Goal: Task Accomplishment & Management: Use online tool/utility

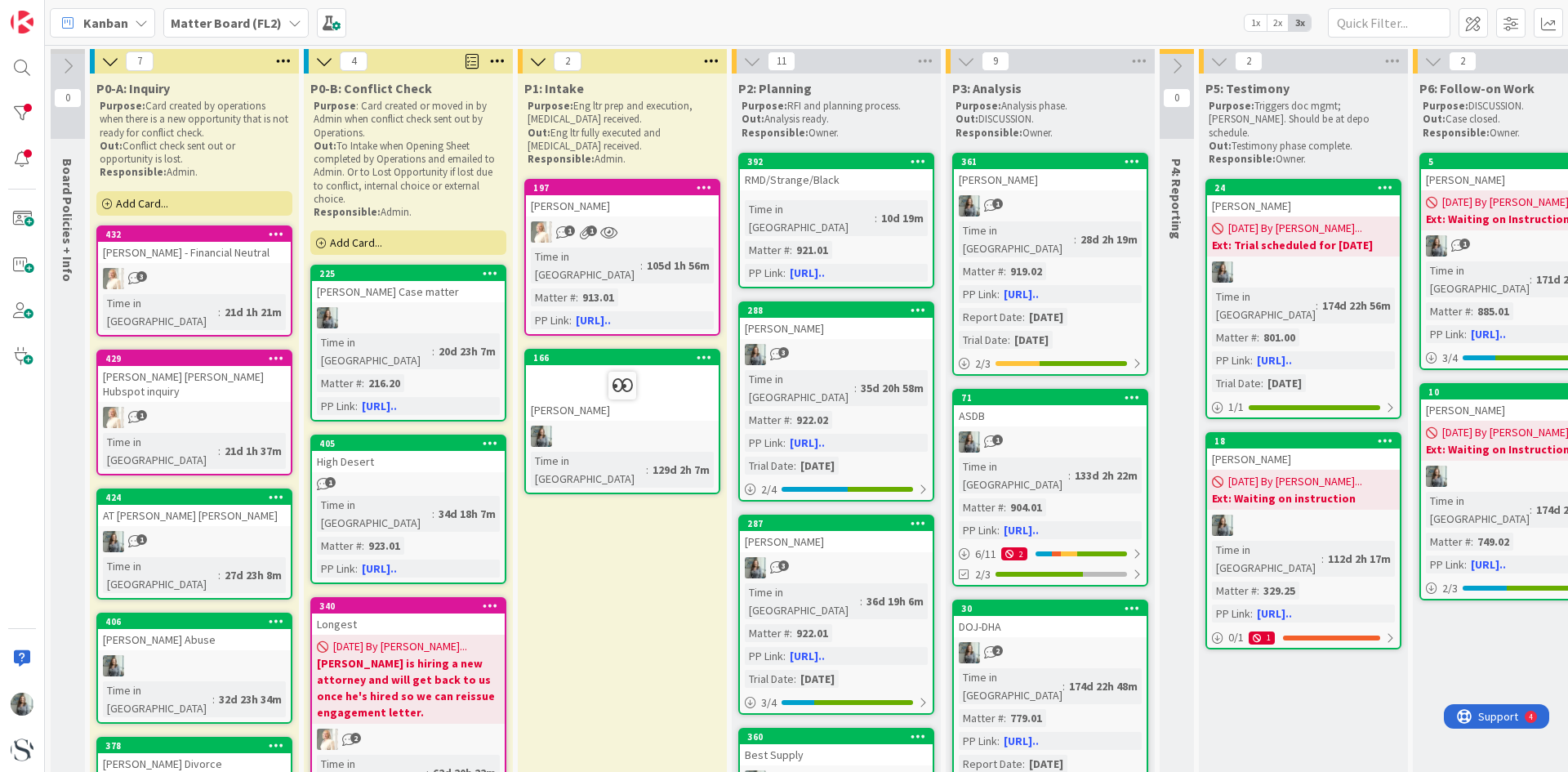
click at [265, 16] on b "Matter Board (FL2)" at bounding box center [226, 23] width 111 height 17
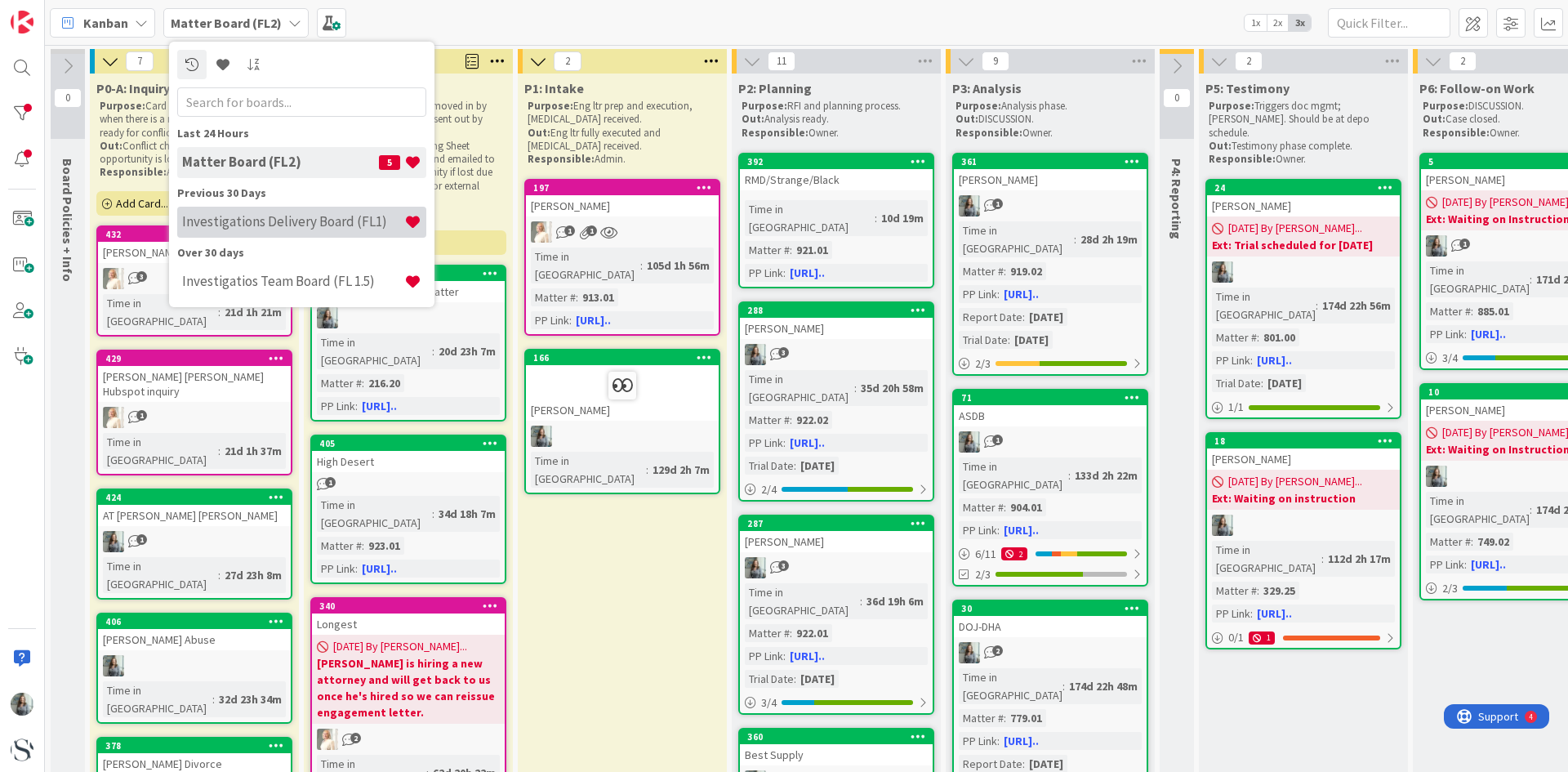
click at [239, 227] on h4 "Investigations Delivery Board (FL1)" at bounding box center [293, 222] width 222 height 17
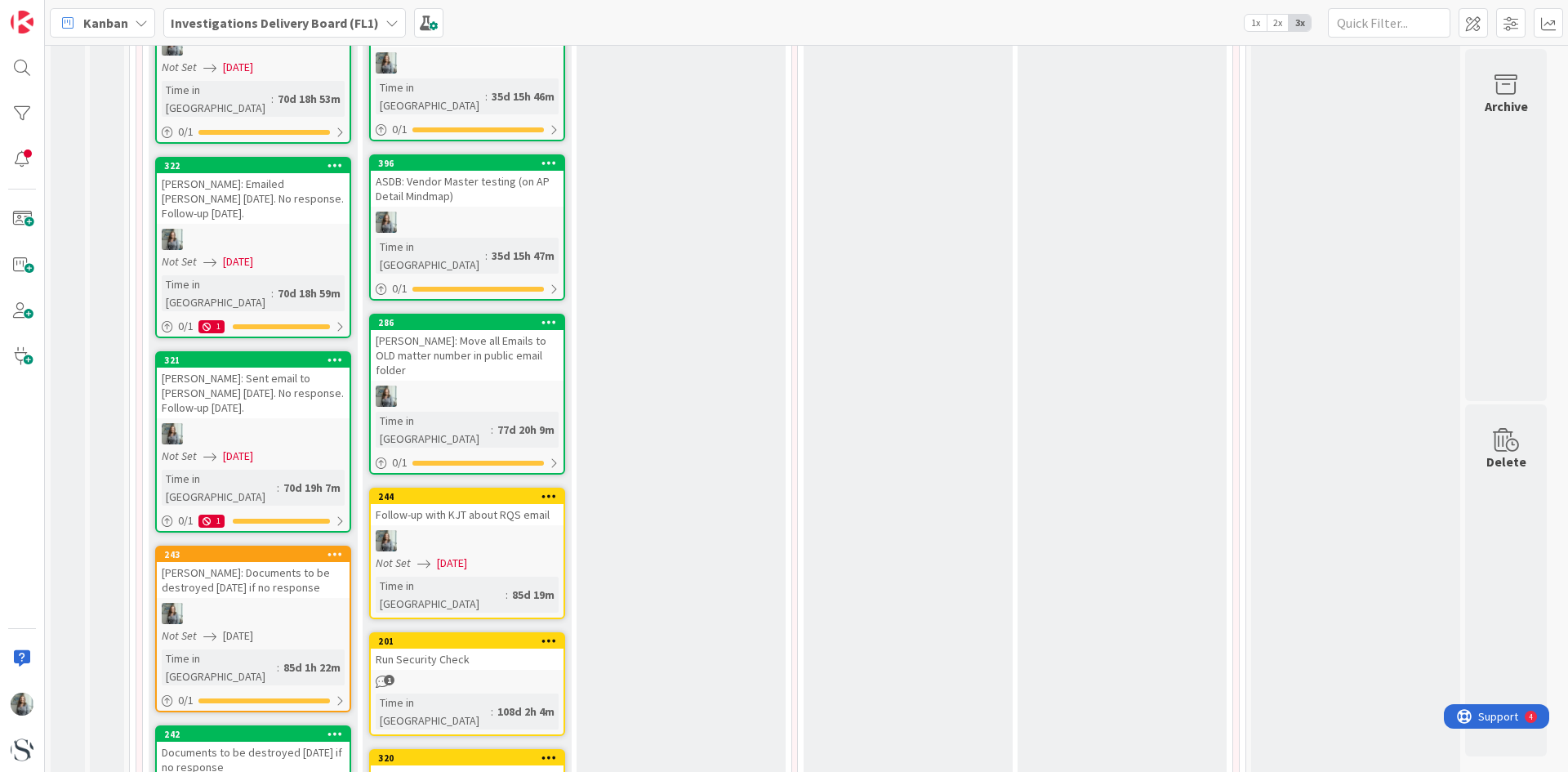
scroll to position [2779, 0]
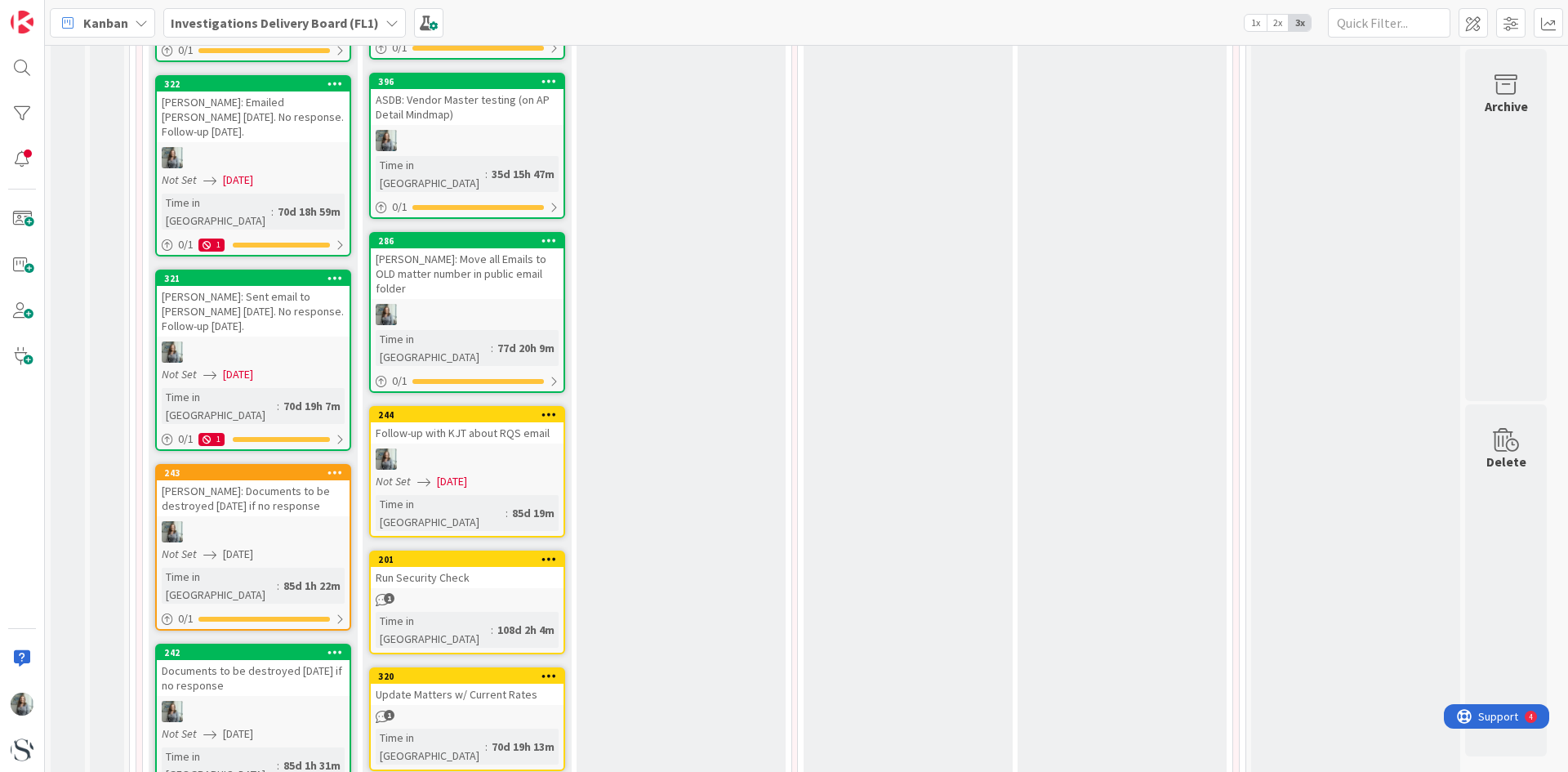
click at [283, 660] on div "Documents to be destroyed [DATE] if no response" at bounding box center [253, 678] width 193 height 36
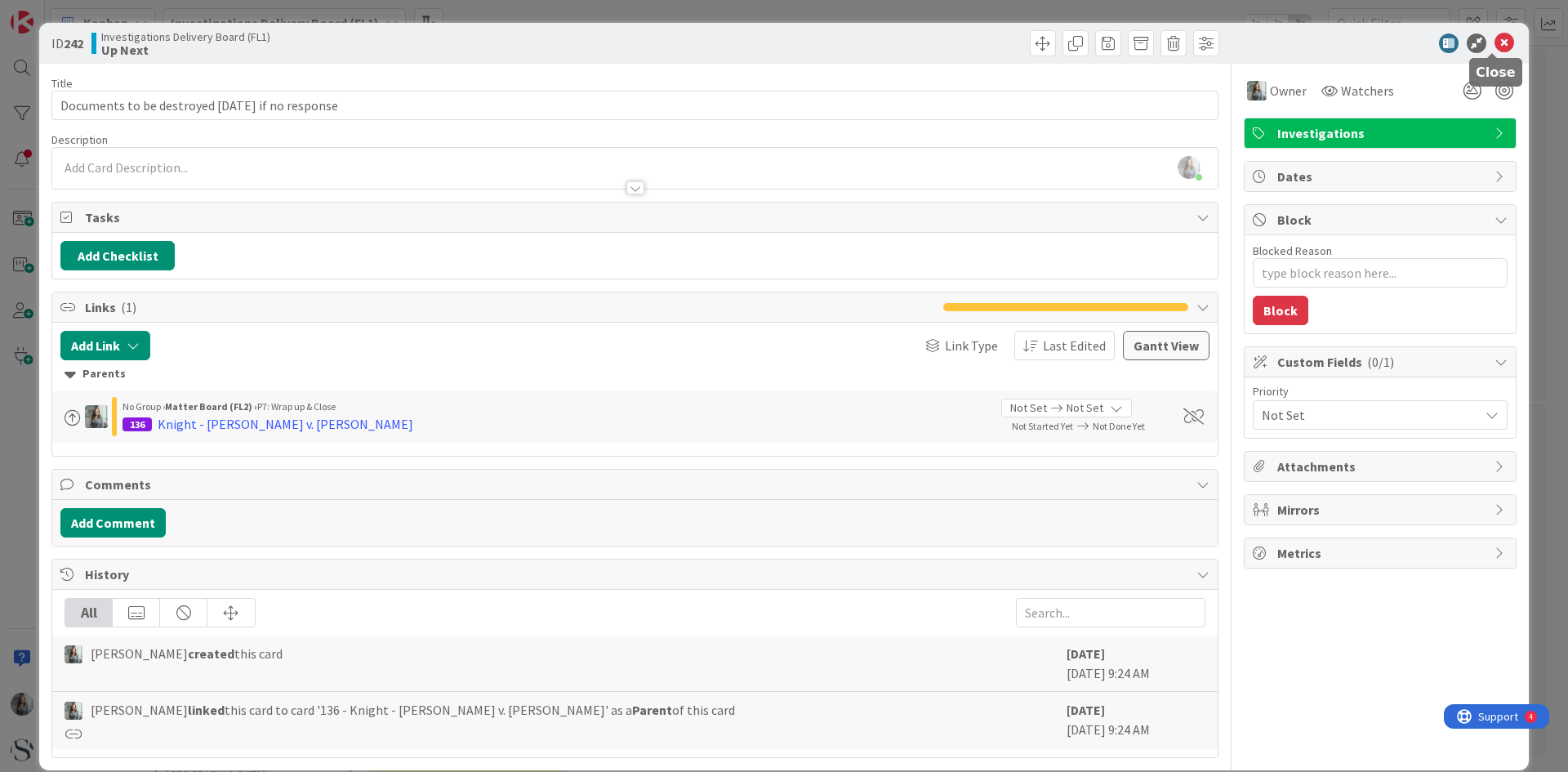
click at [1494, 43] on icon at bounding box center [1504, 43] width 20 height 20
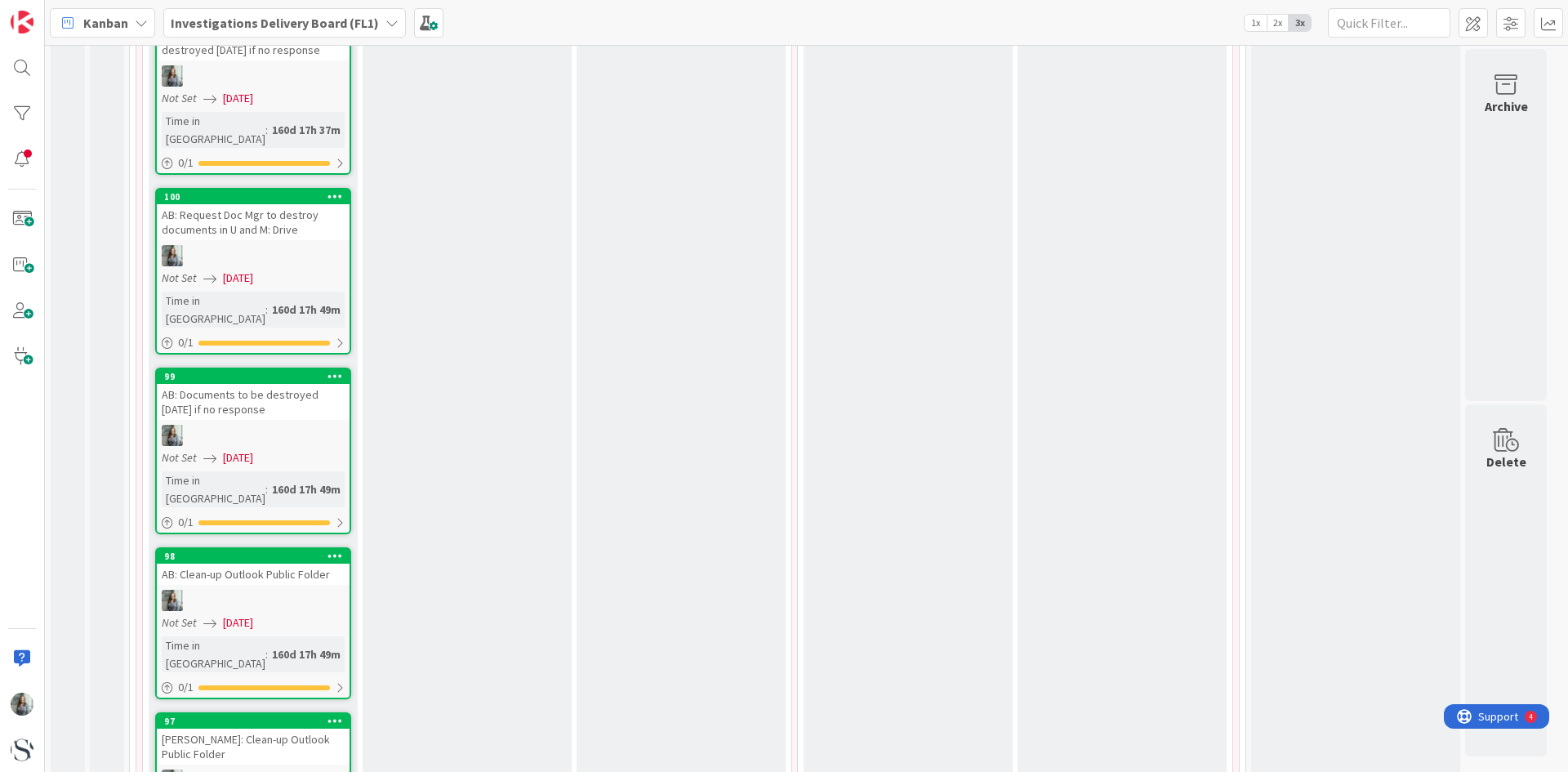
scroll to position [4331, 0]
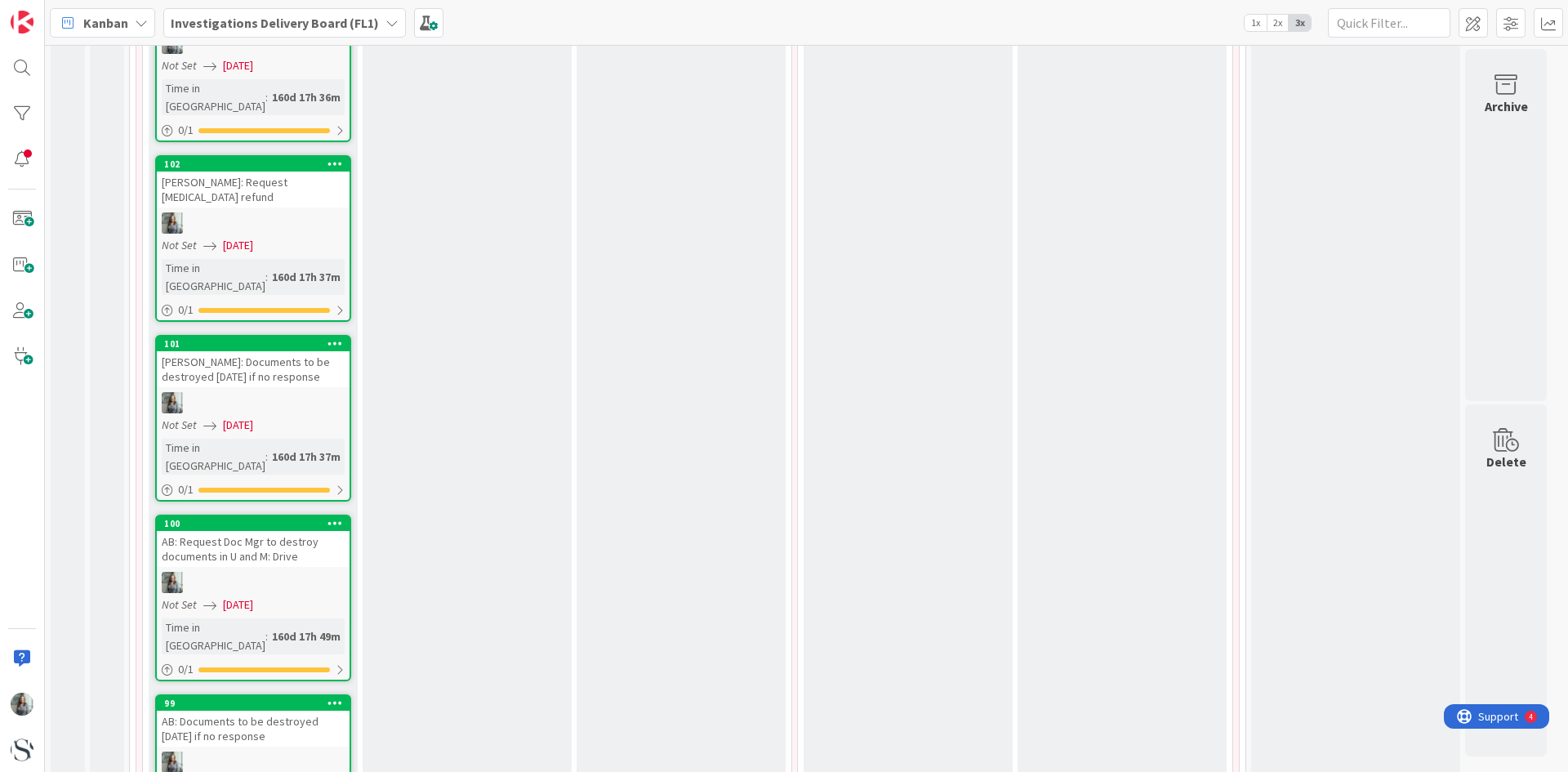
click at [304, 20] on b "Investigations Delivery Board (FL1)" at bounding box center [275, 23] width 208 height 17
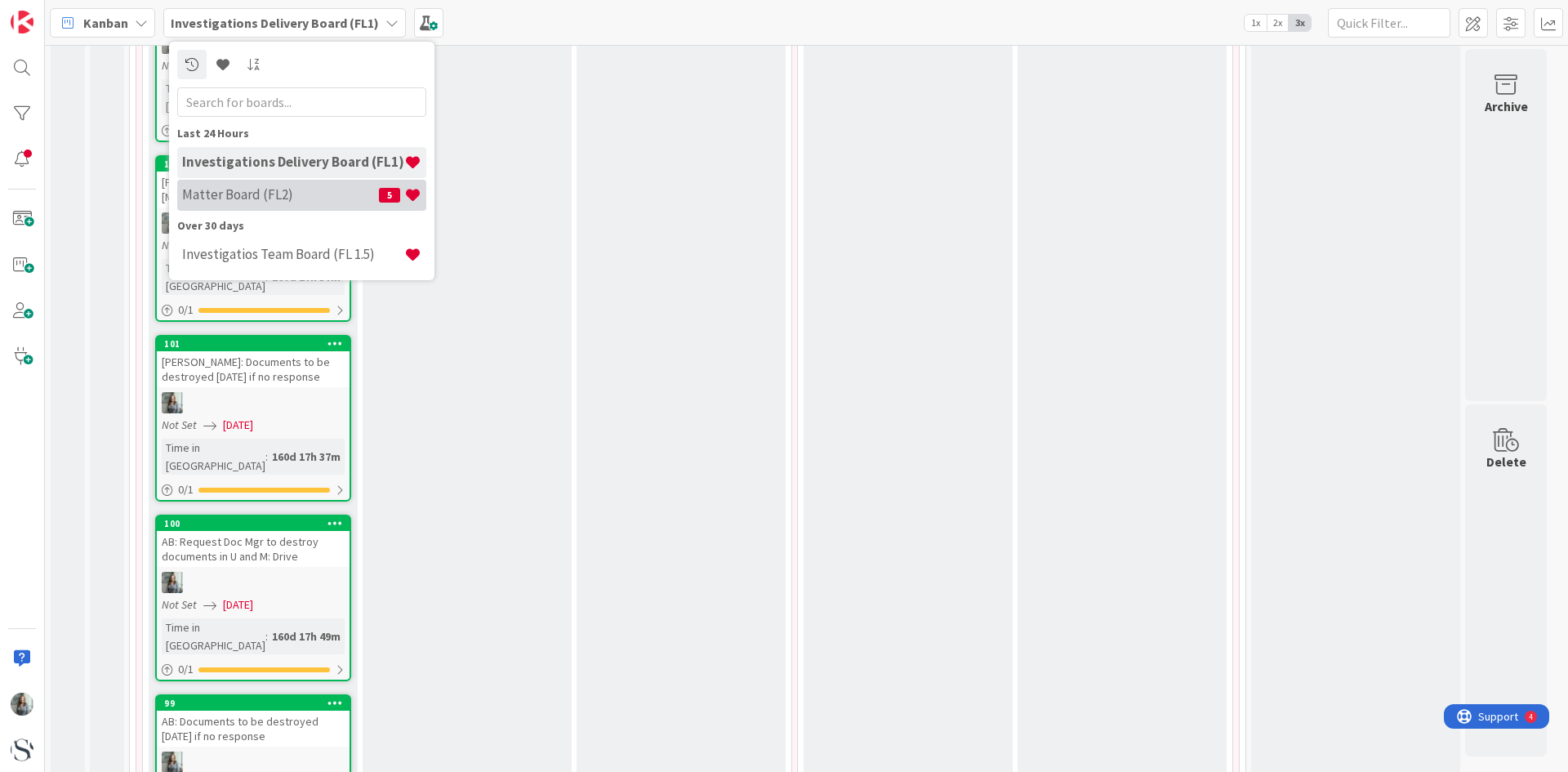
click at [231, 185] on div "Matter Board (FL2) 5" at bounding box center [301, 195] width 249 height 31
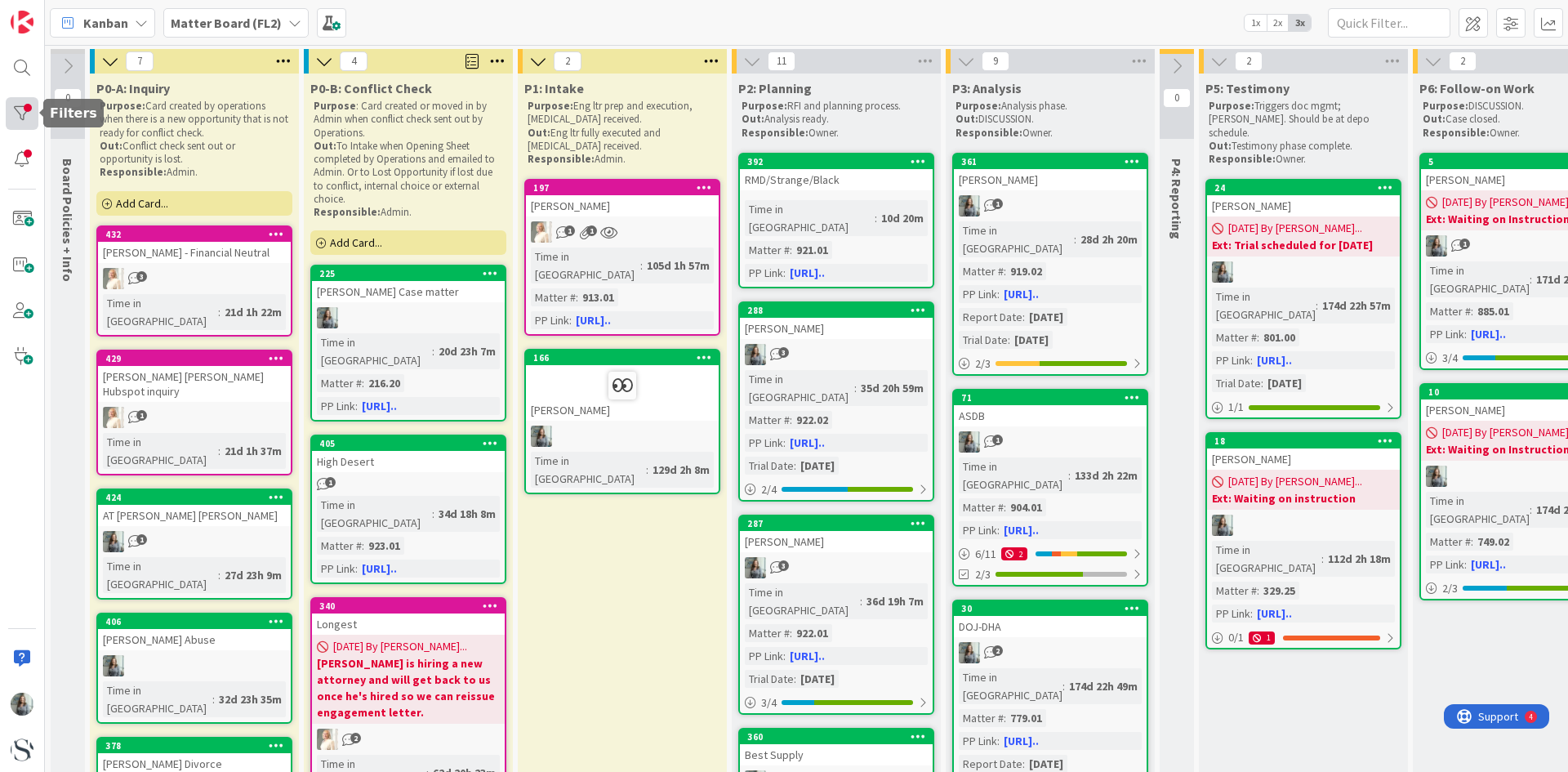
click at [21, 115] on div at bounding box center [22, 114] width 33 height 33
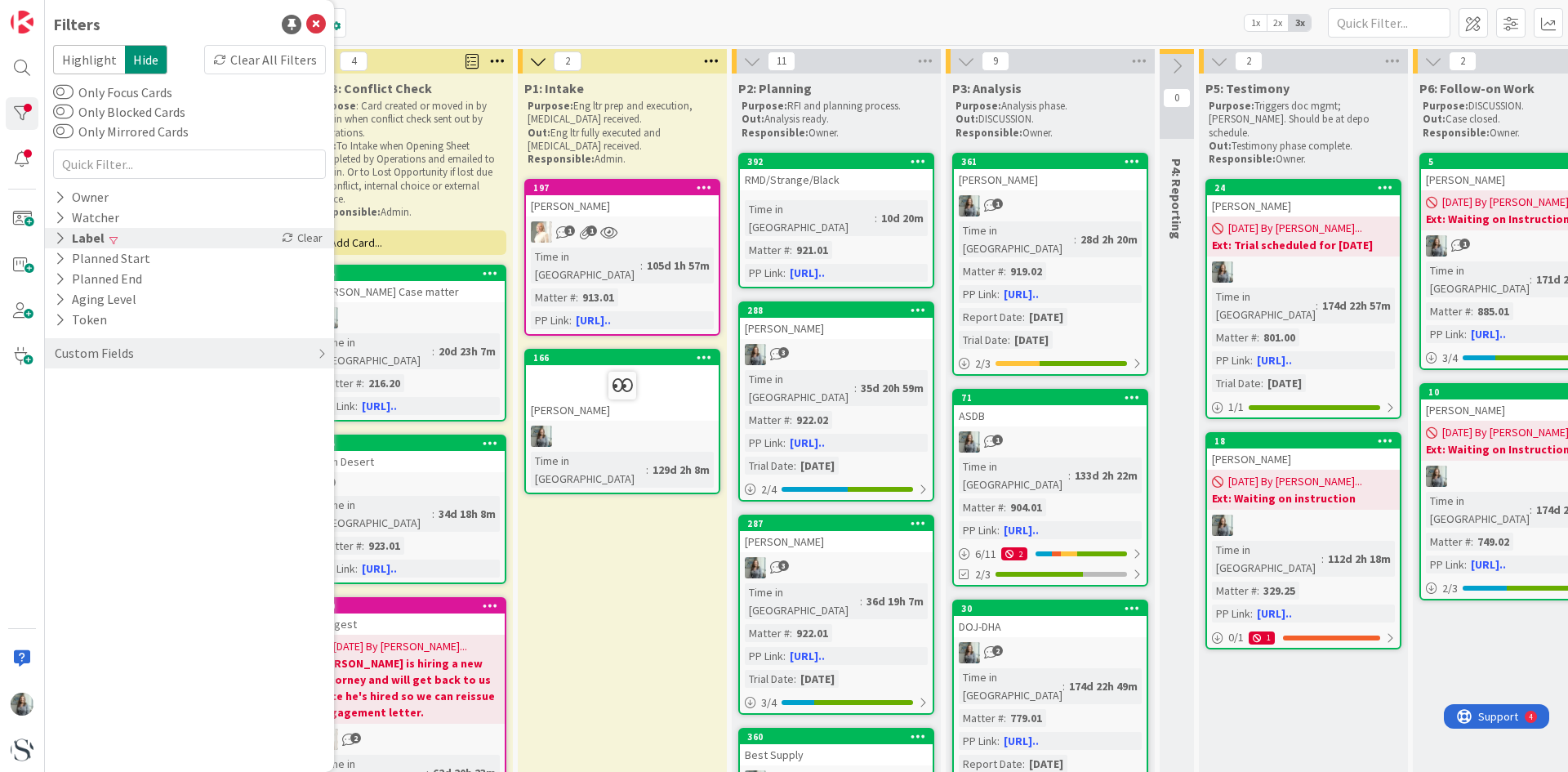
click at [53, 237] on div "Label" at bounding box center [79, 238] width 53 height 21
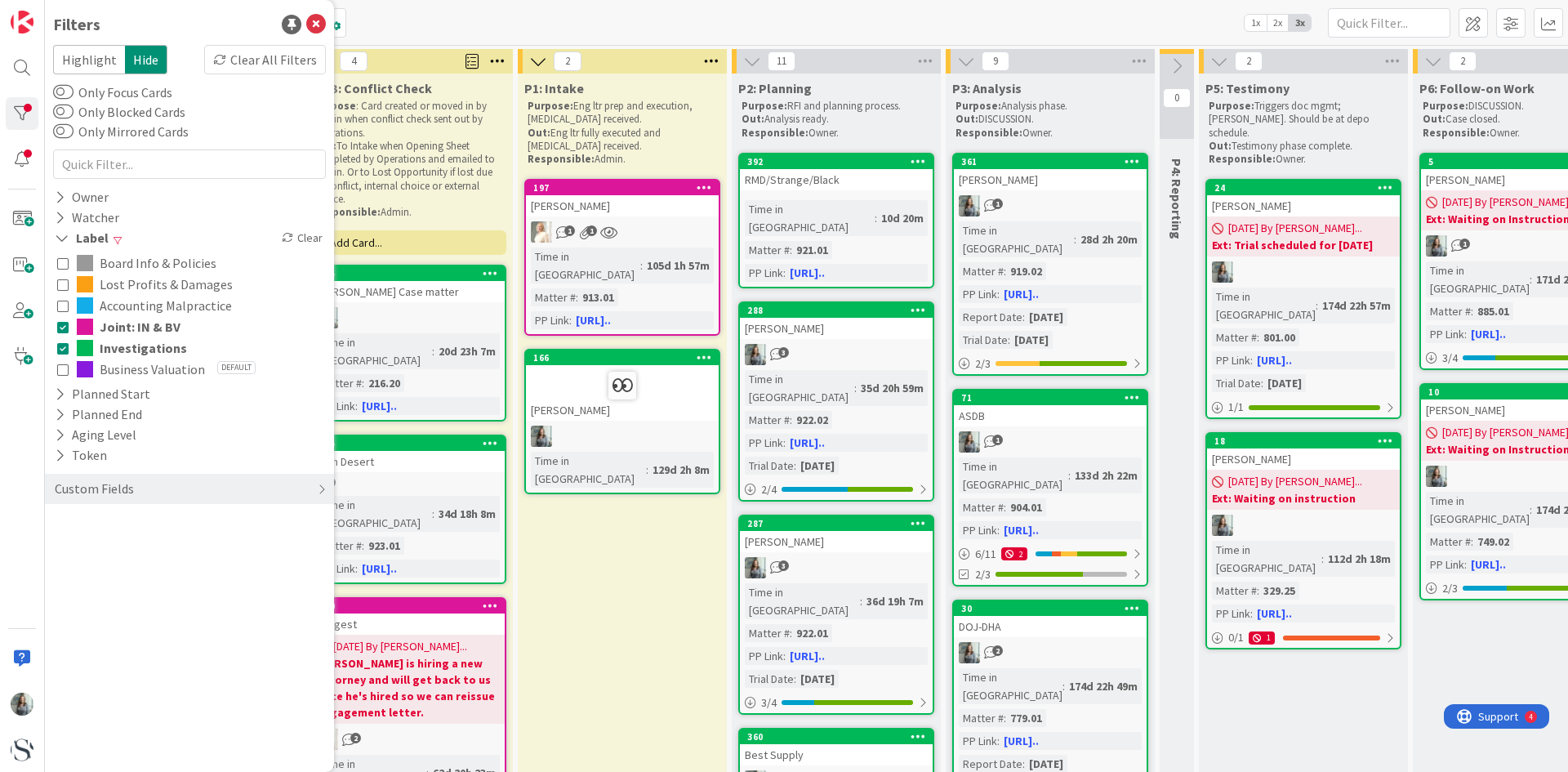
click at [65, 326] on icon at bounding box center [63, 327] width 12 height 12
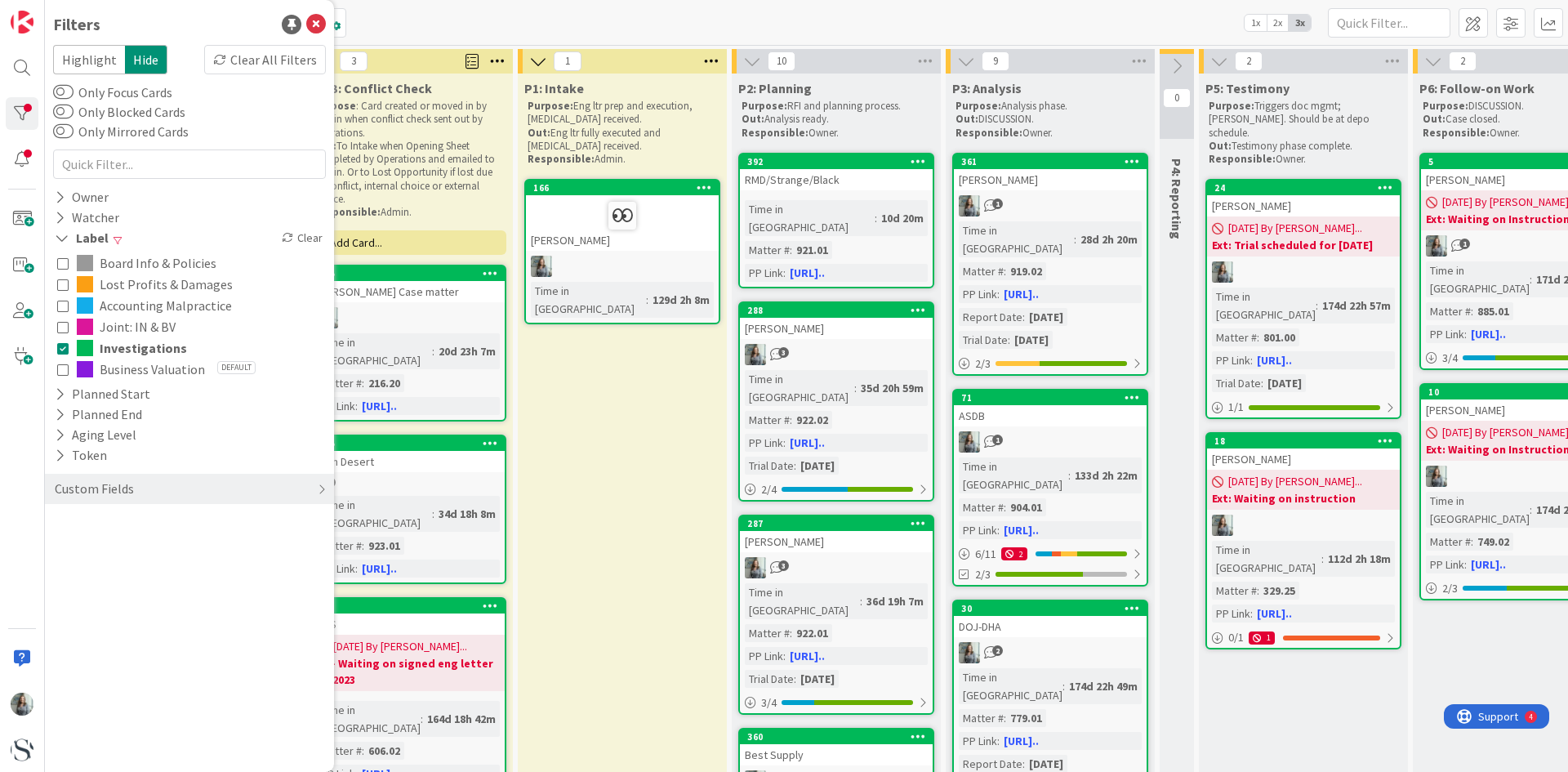
click at [62, 351] on icon at bounding box center [63, 348] width 12 height 12
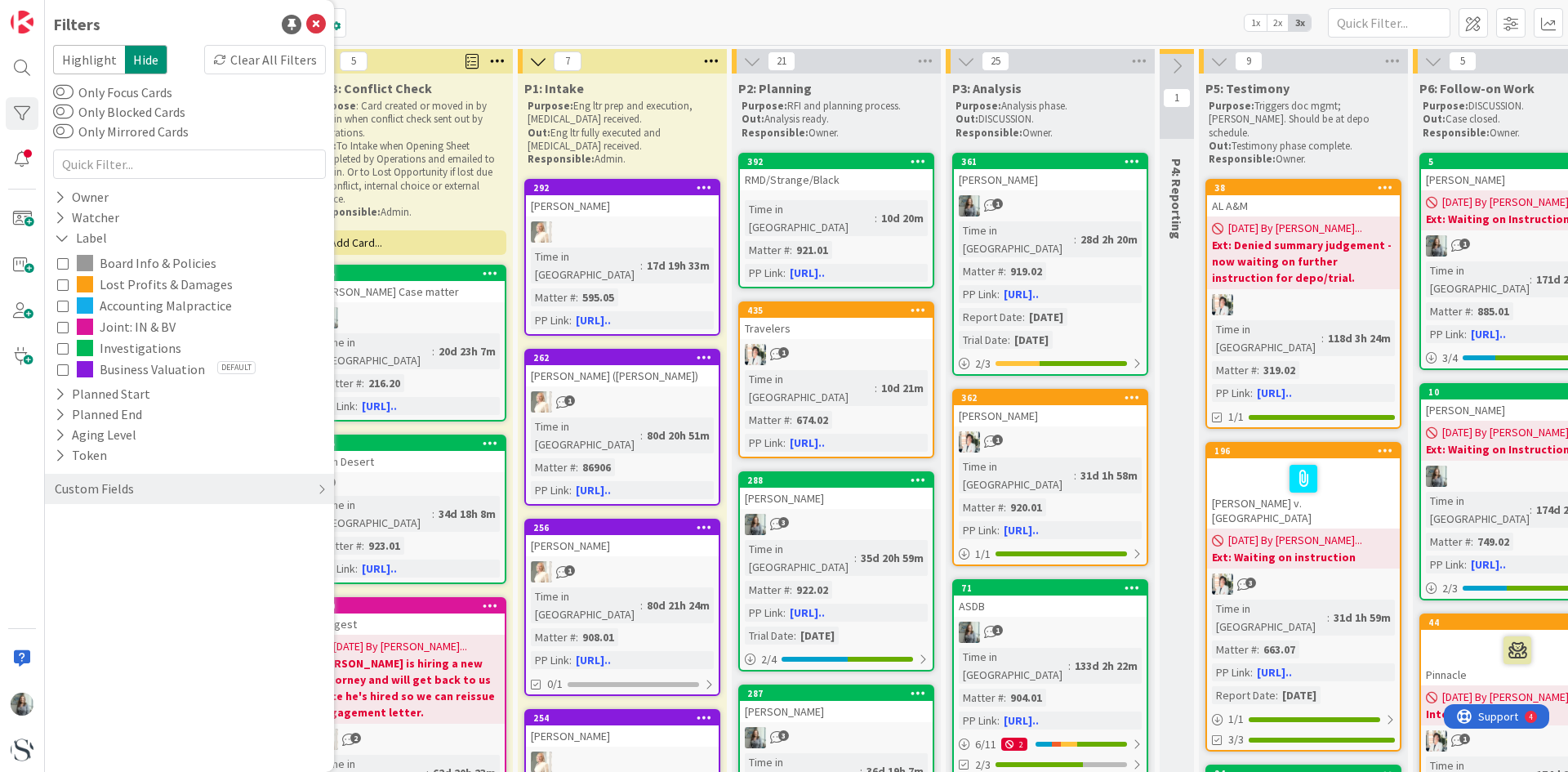
click at [69, 370] on button "Business Valuation Default" at bounding box center [189, 370] width 265 height 22
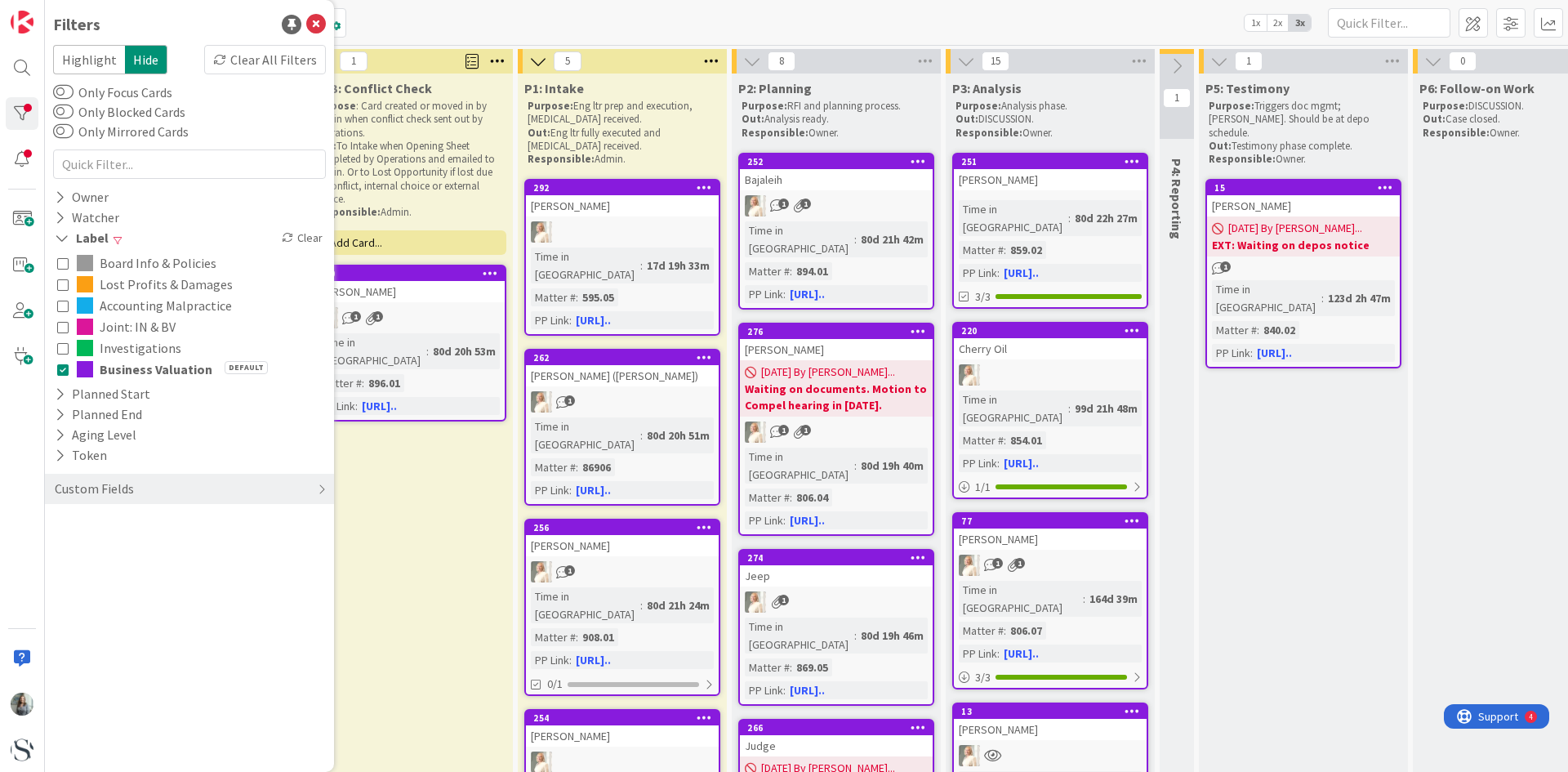
scroll to position [0, 451]
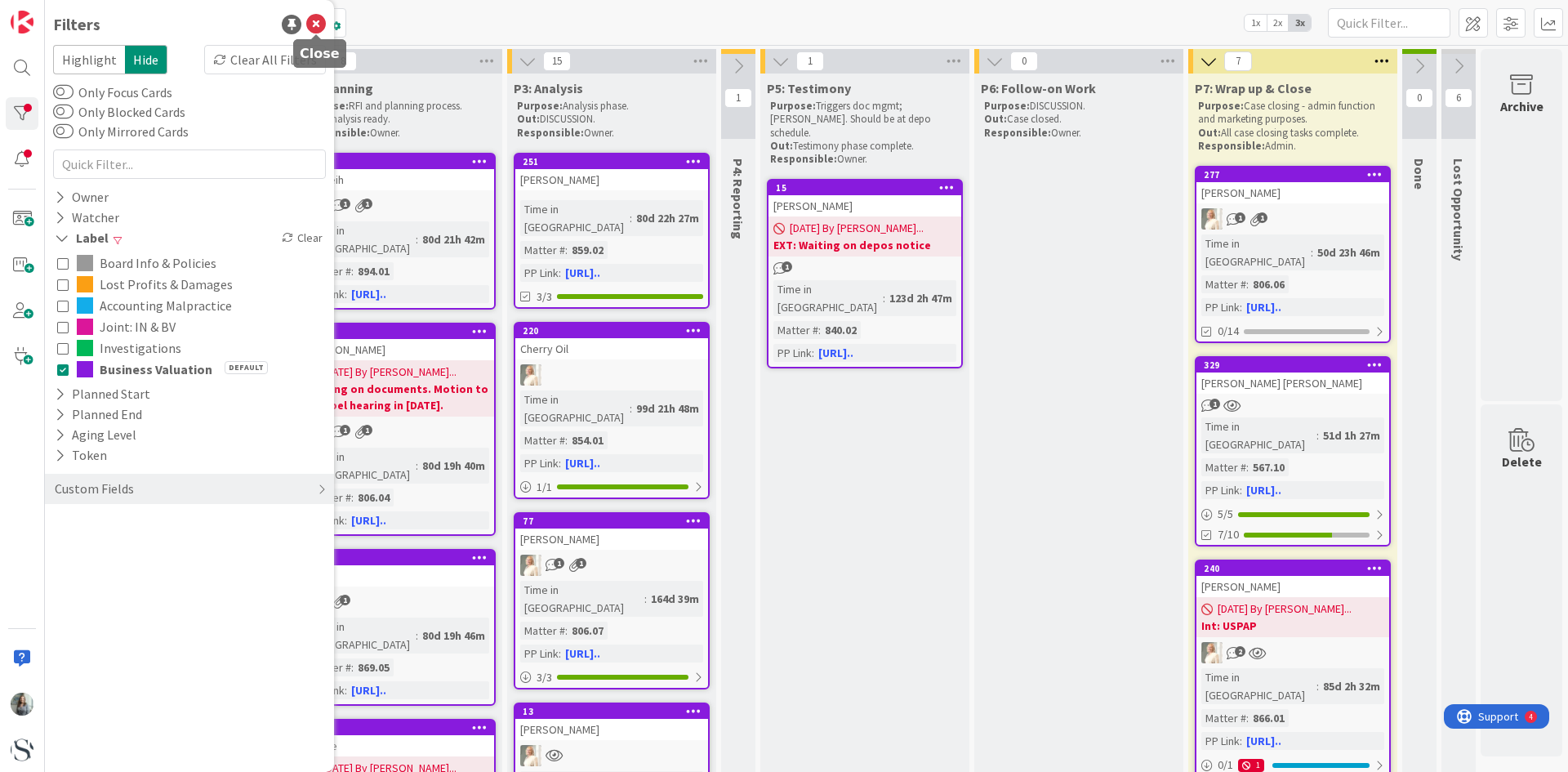
click at [324, 27] on icon at bounding box center [316, 25] width 20 height 20
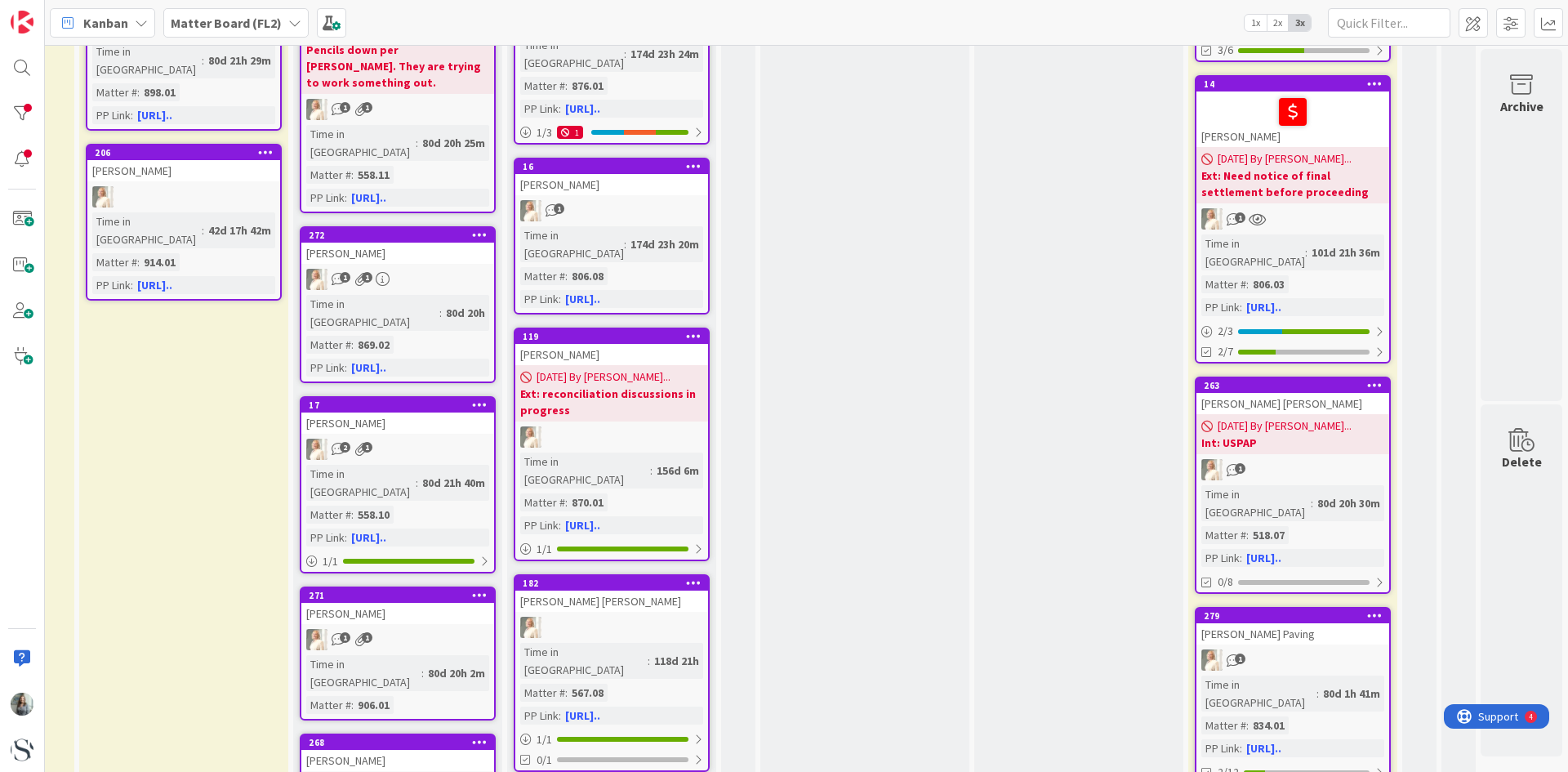
scroll to position [818, 451]
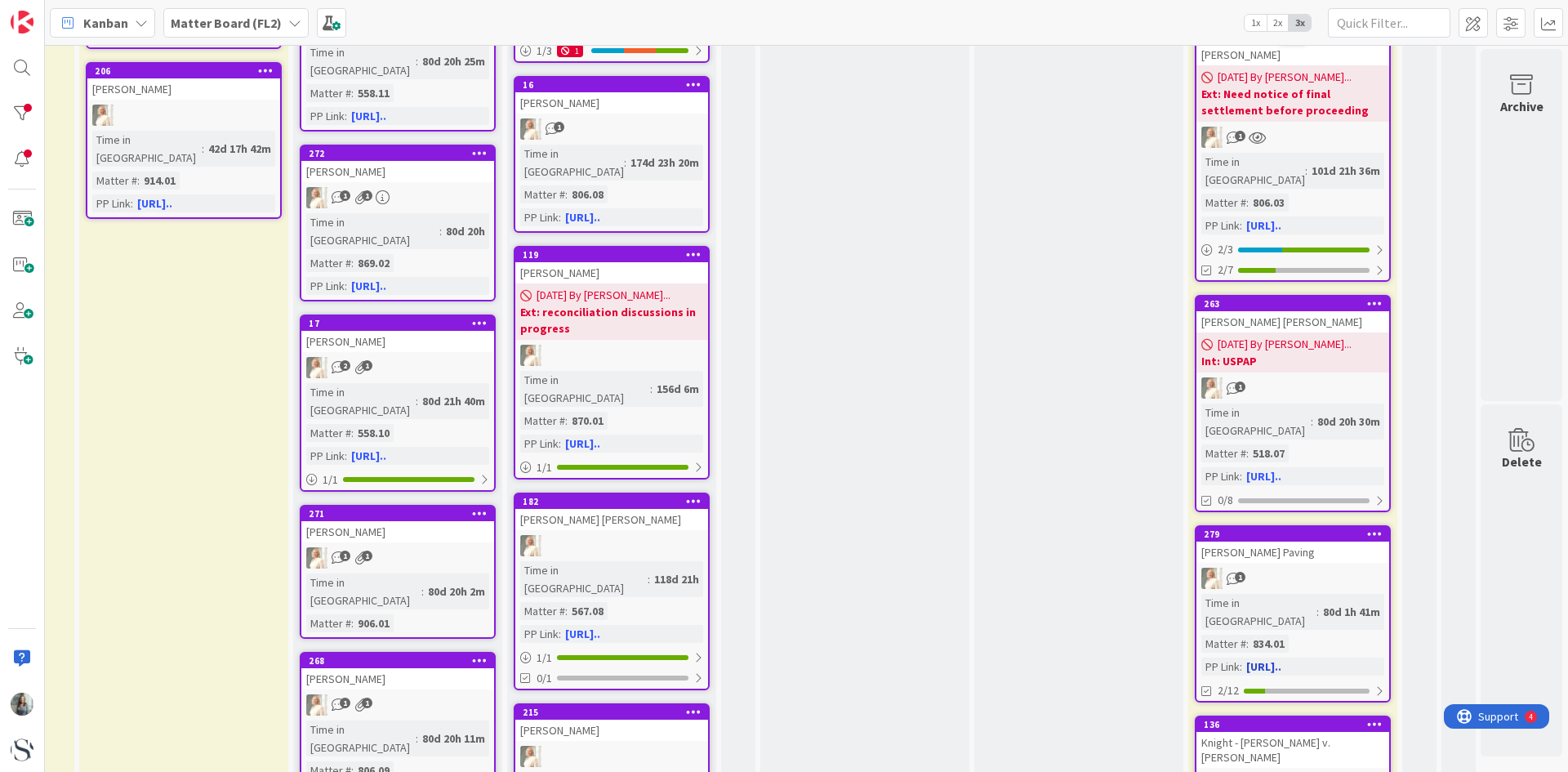
click at [1277, 542] on div "[PERSON_NAME] Paving" at bounding box center [1293, 553] width 193 height 22
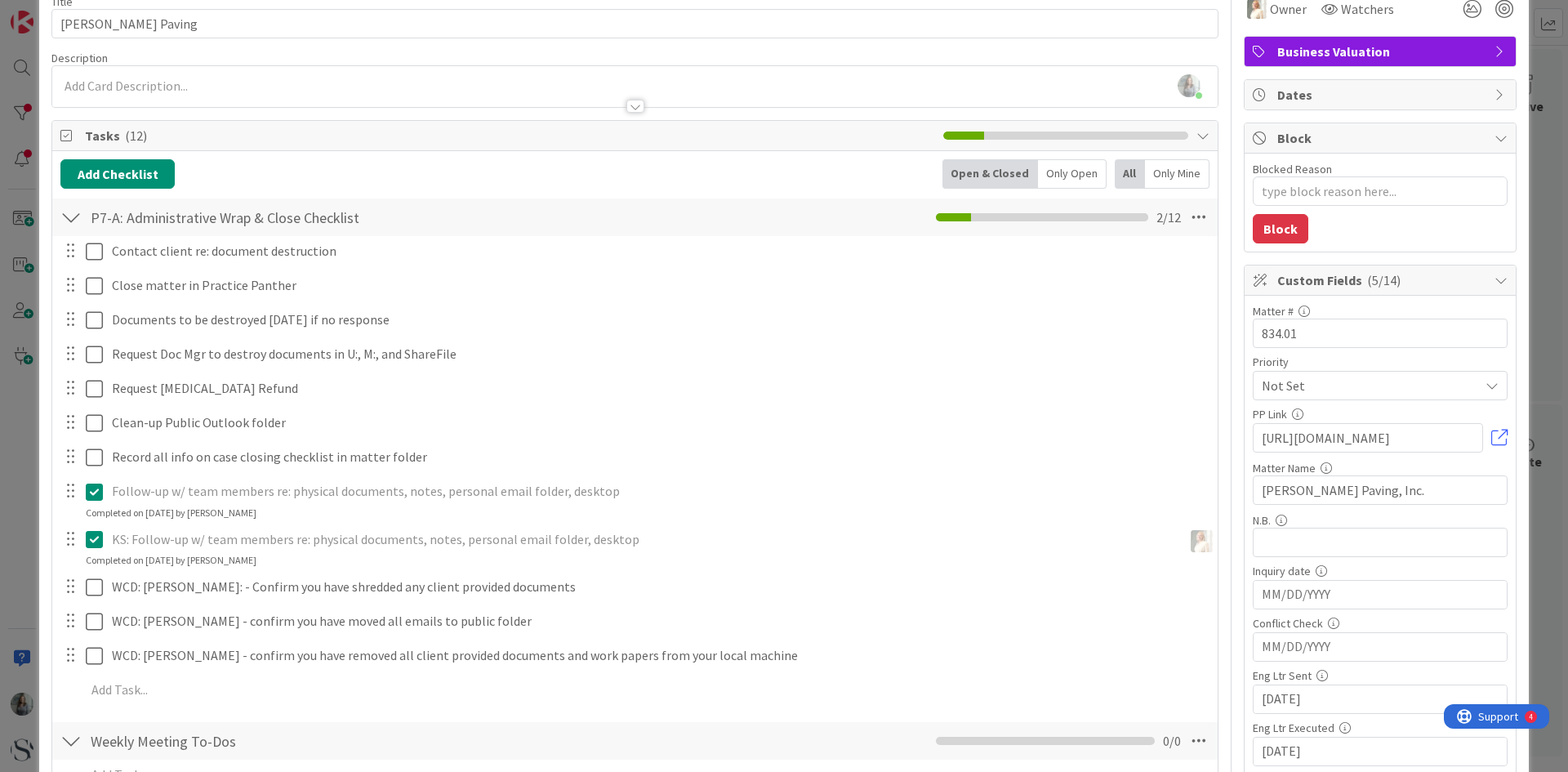
scroll to position [164, 0]
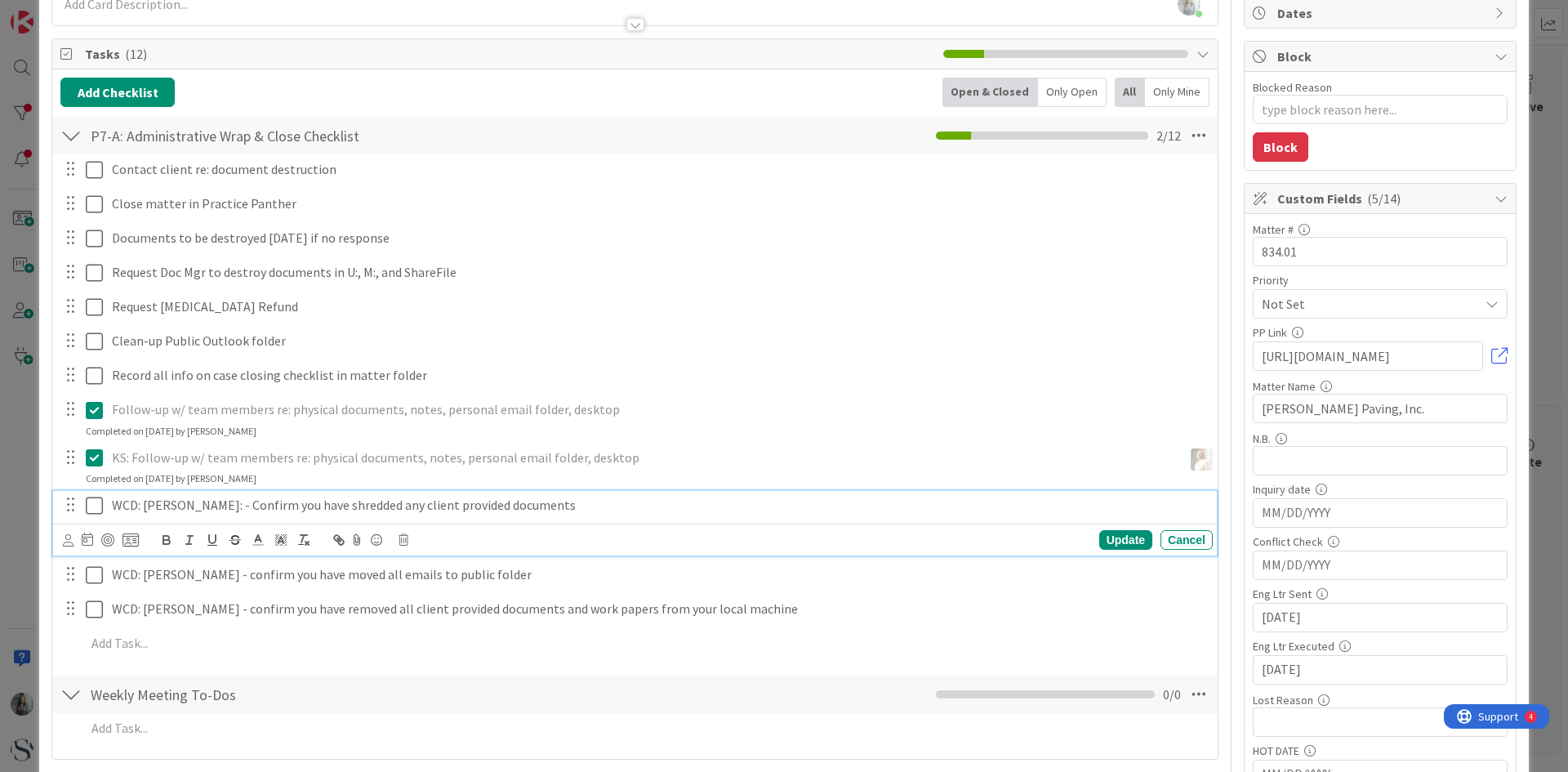
click at [93, 513] on icon at bounding box center [98, 506] width 25 height 20
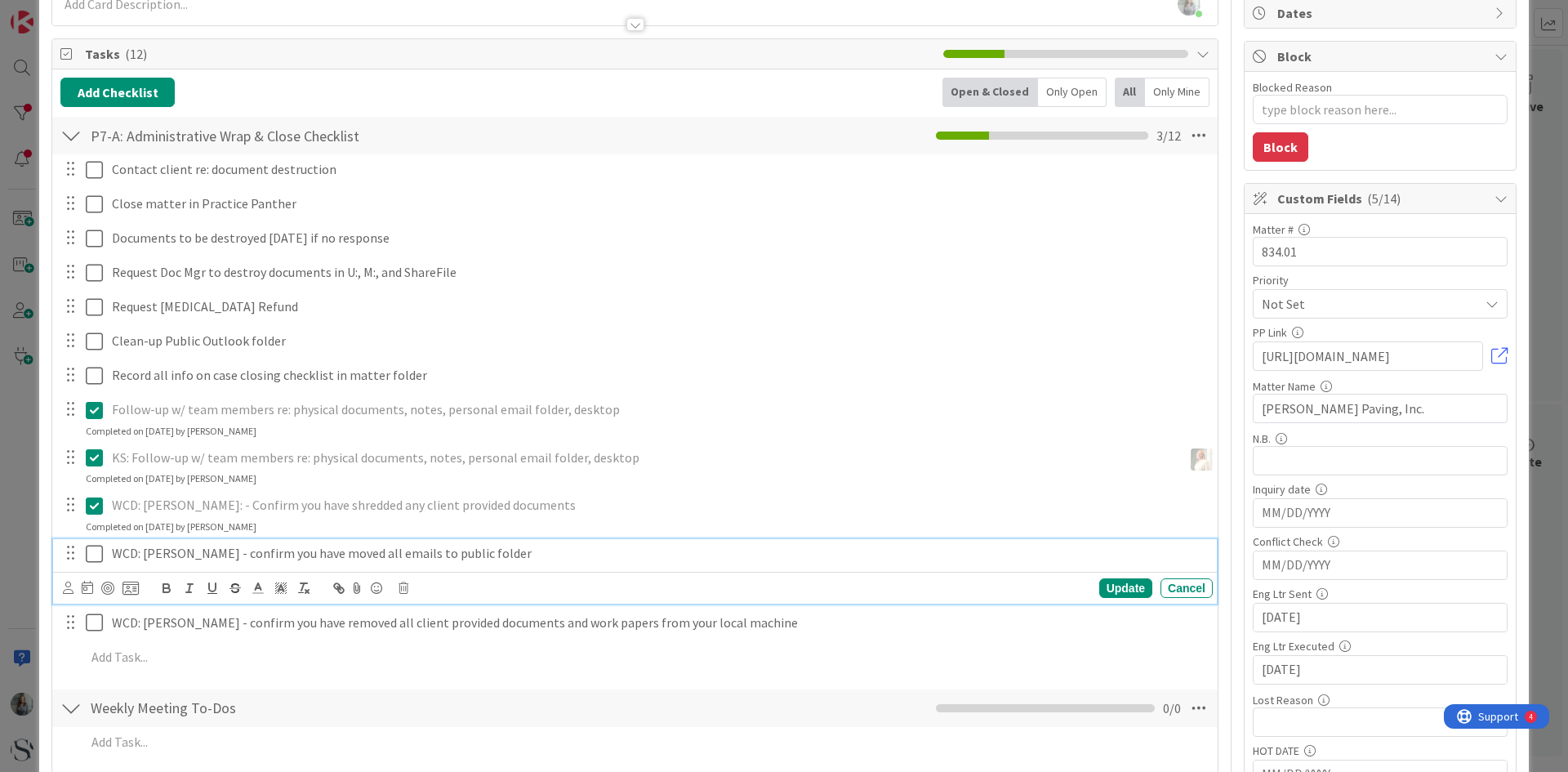
click at [88, 552] on icon at bounding box center [98, 554] width 25 height 20
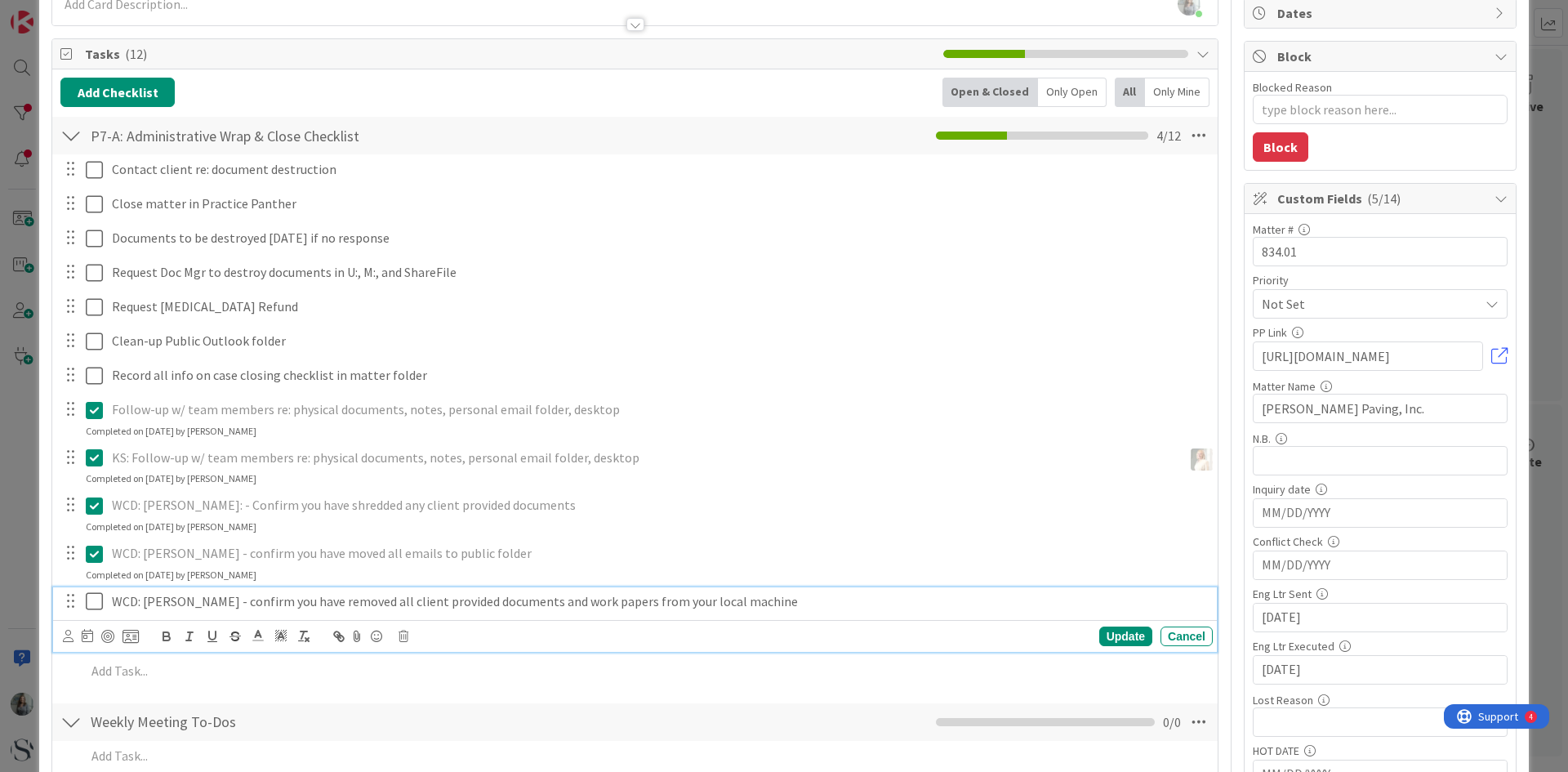
click at [96, 603] on icon at bounding box center [98, 602] width 25 height 20
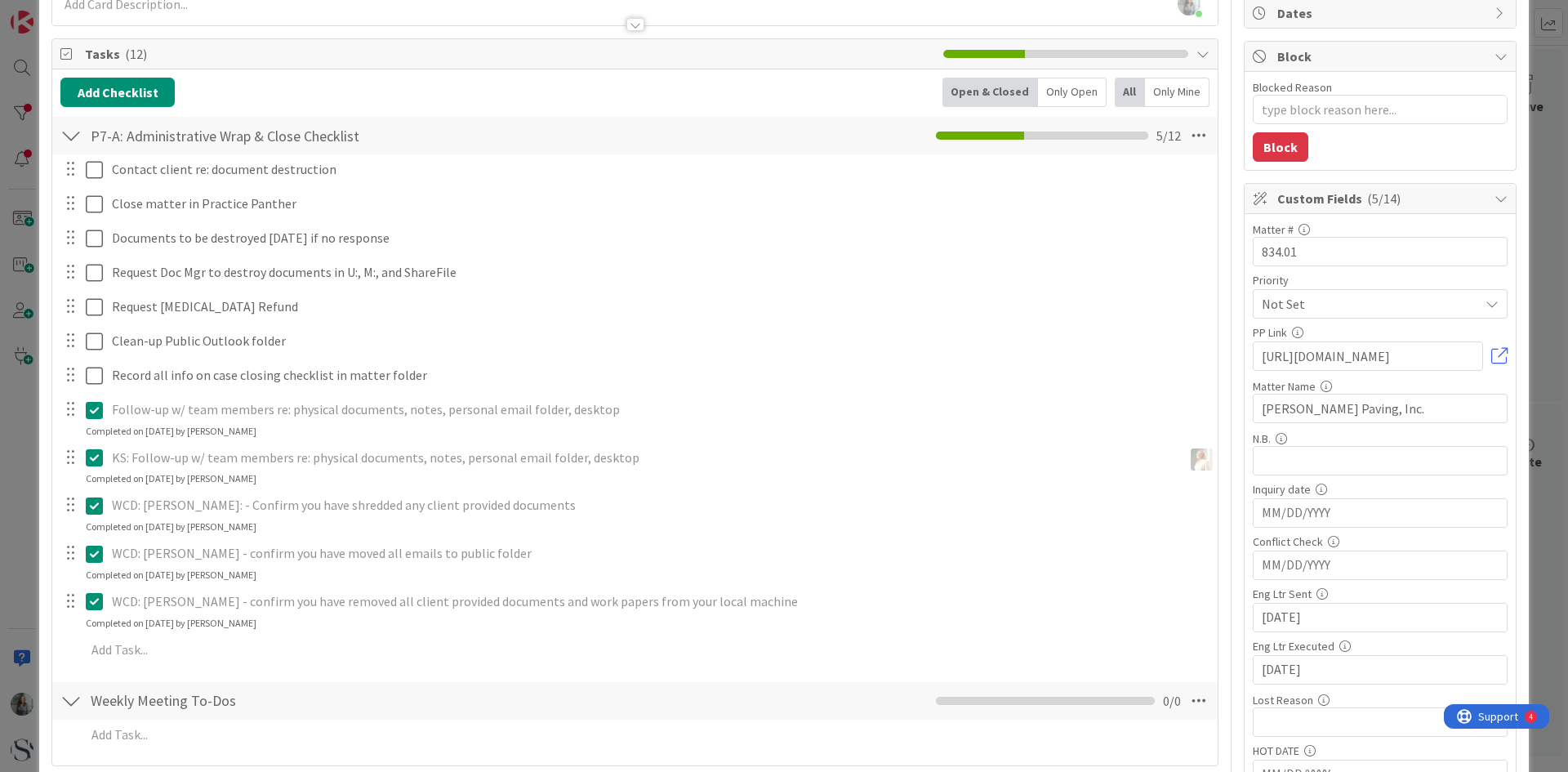
type textarea "x"
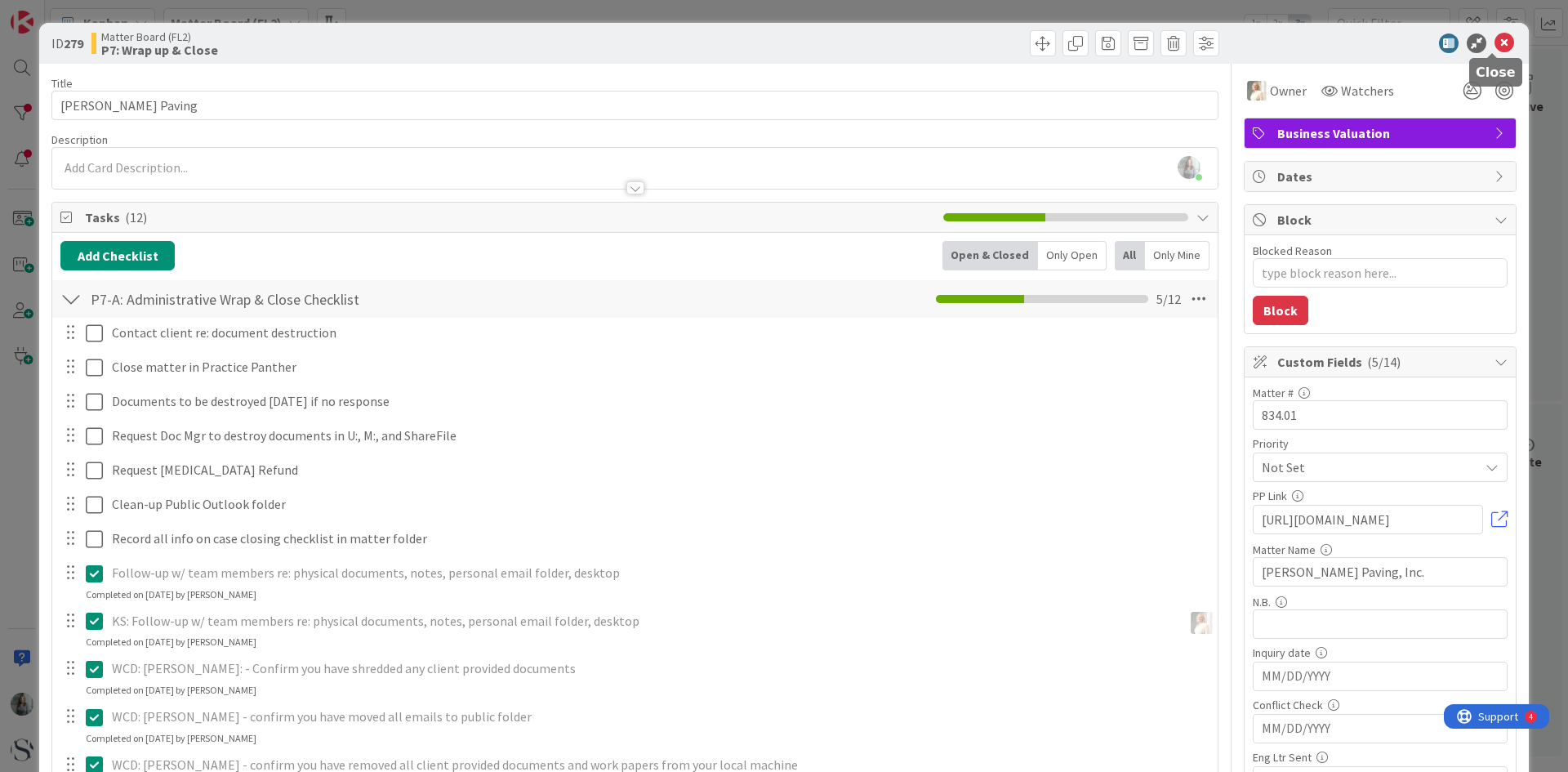
click at [1499, 41] on icon at bounding box center [1504, 43] width 20 height 20
